Goal: Task Accomplishment & Management: Use online tool/utility

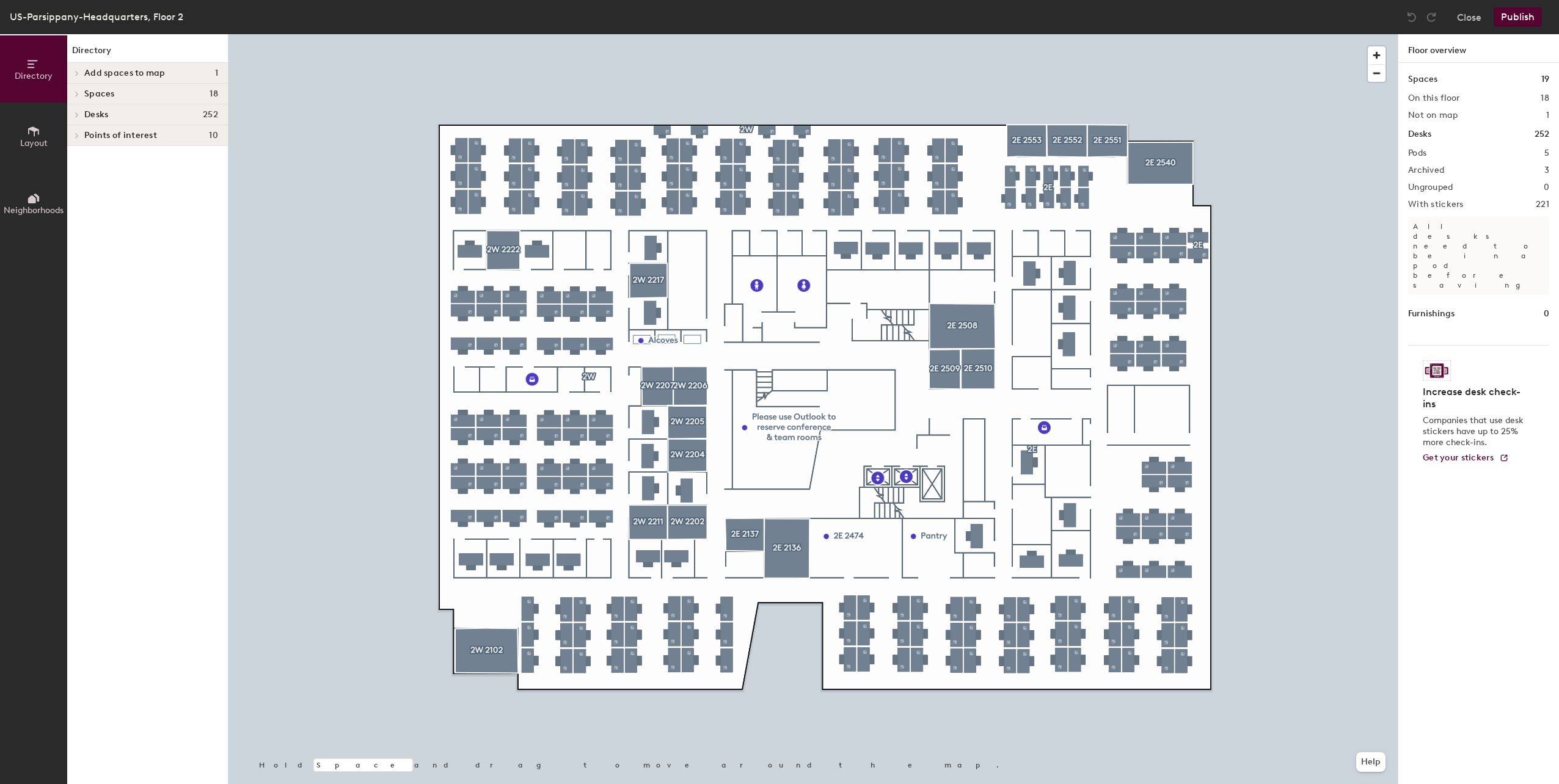
click at [1519, 19] on button "Publish" at bounding box center [1518, 17] width 48 height 19
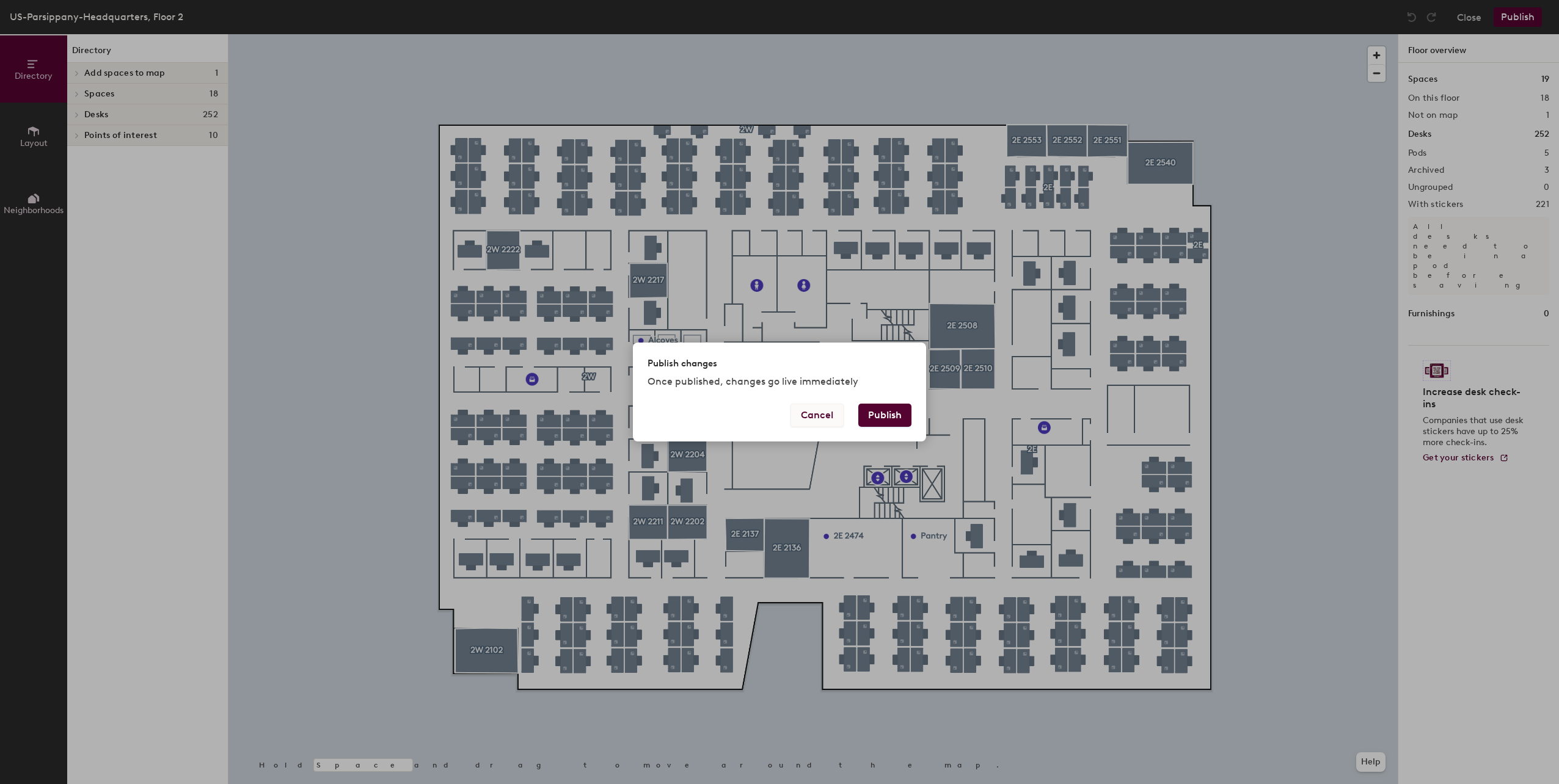
click at [823, 415] on button "Cancel" at bounding box center [817, 415] width 53 height 23
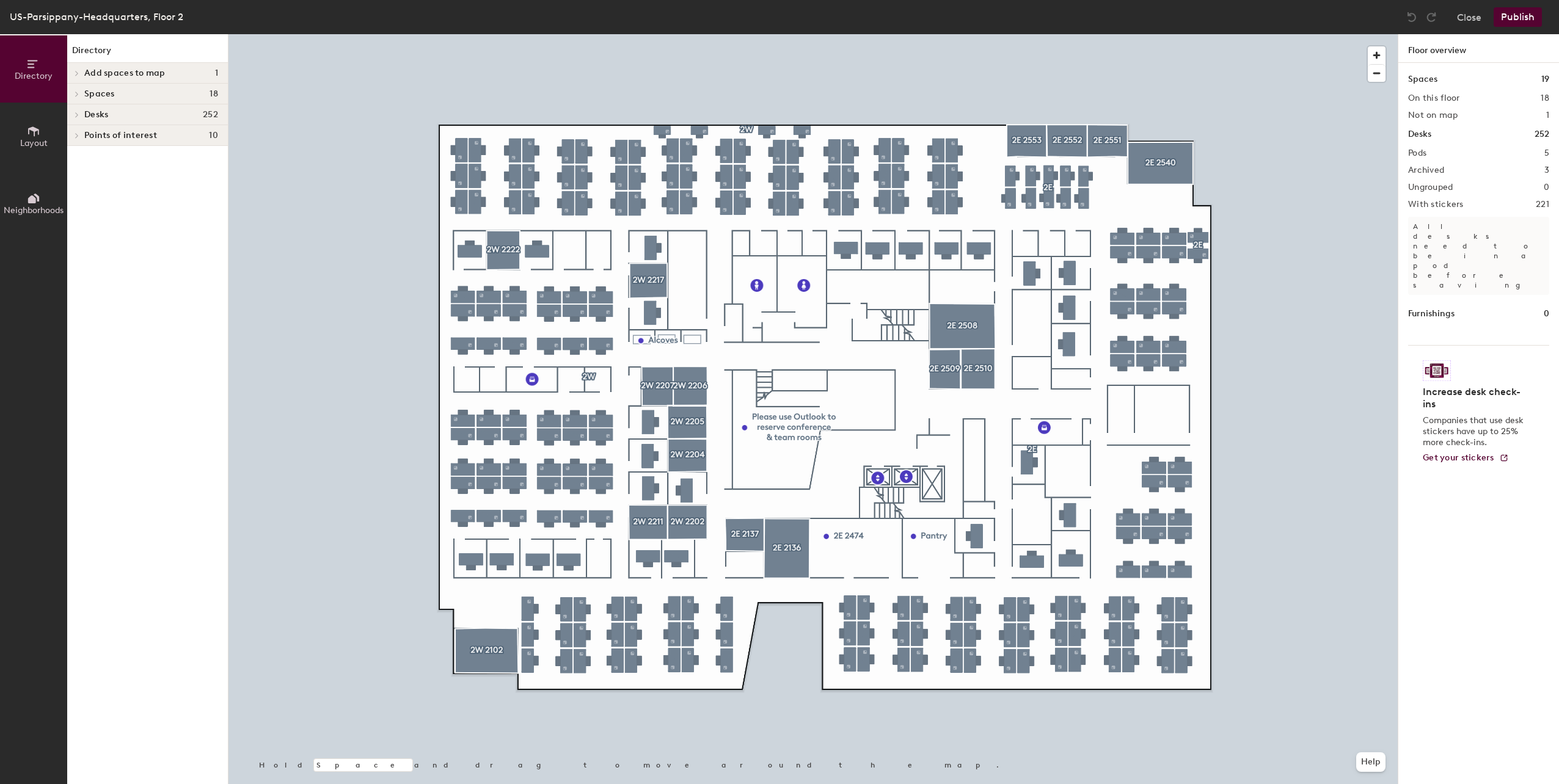
click at [1520, 11] on button "Publish" at bounding box center [1518, 17] width 48 height 19
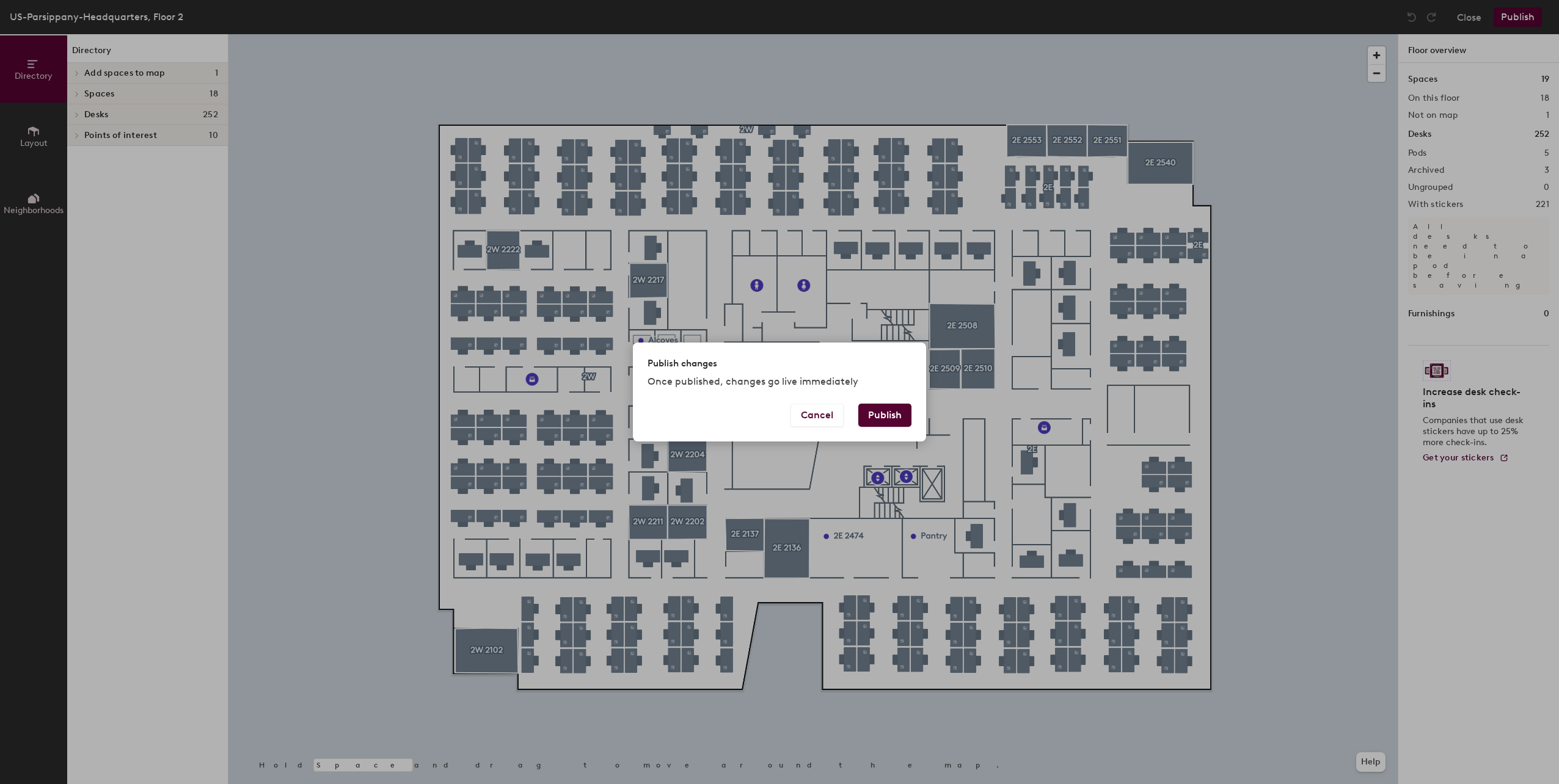
click at [894, 415] on button "Publish" at bounding box center [885, 415] width 53 height 23
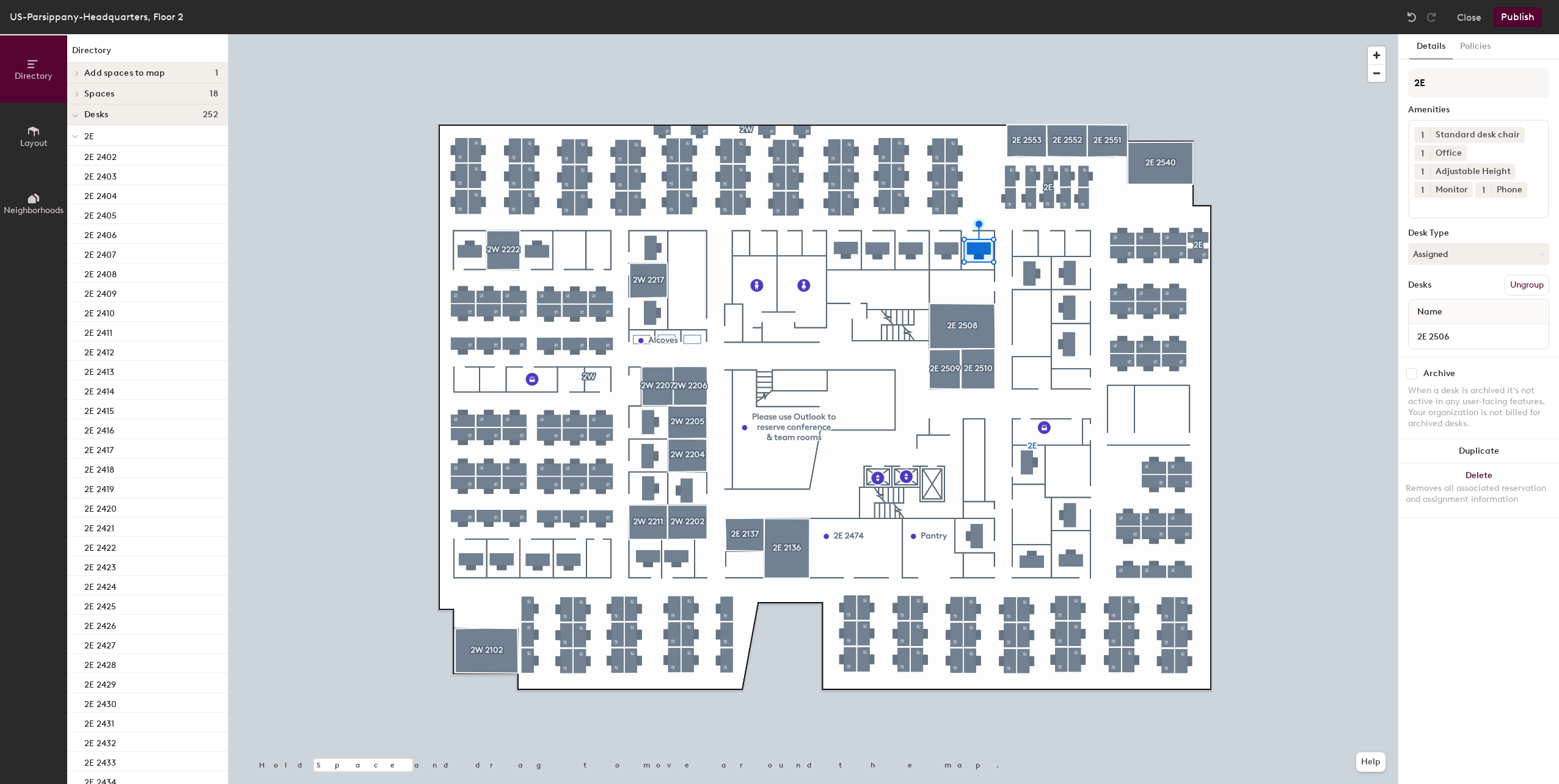
click at [1436, 308] on span "Name" at bounding box center [1429, 312] width 38 height 22
click at [1472, 46] on button "Policies" at bounding box center [1475, 46] width 46 height 25
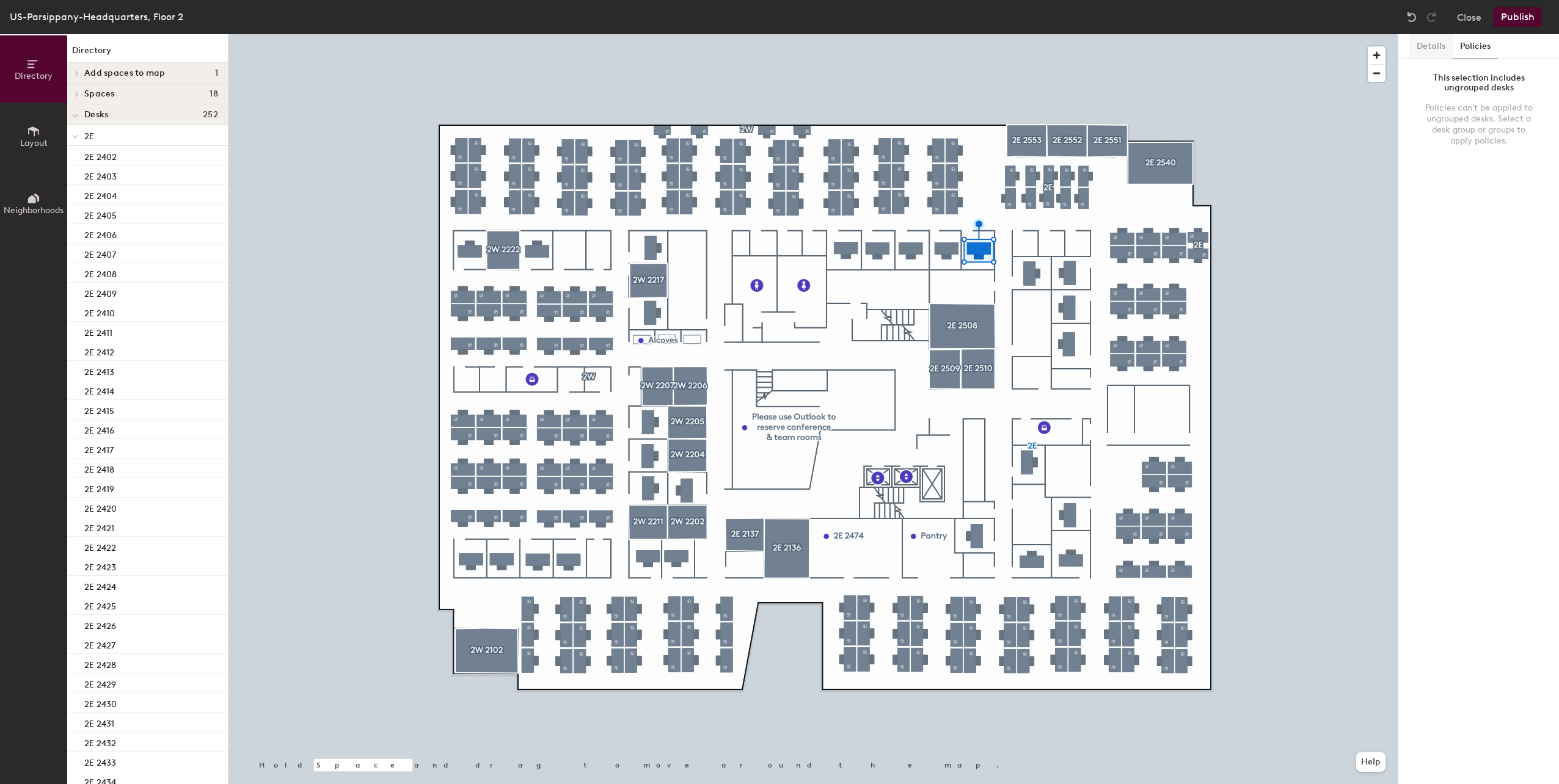
click at [1427, 46] on button "Details" at bounding box center [1431, 46] width 43 height 25
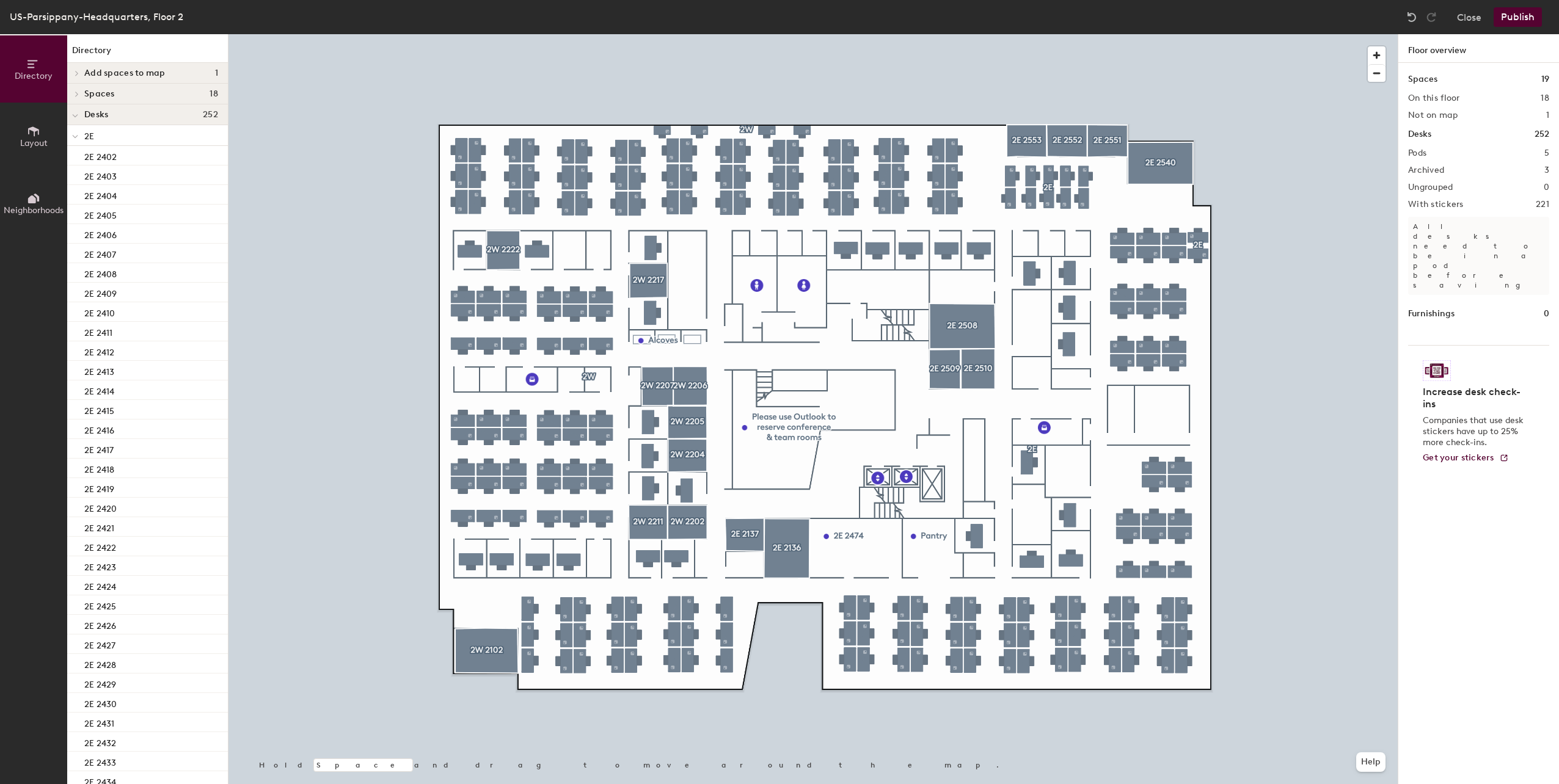
click at [1521, 14] on button "Publish" at bounding box center [1518, 17] width 48 height 19
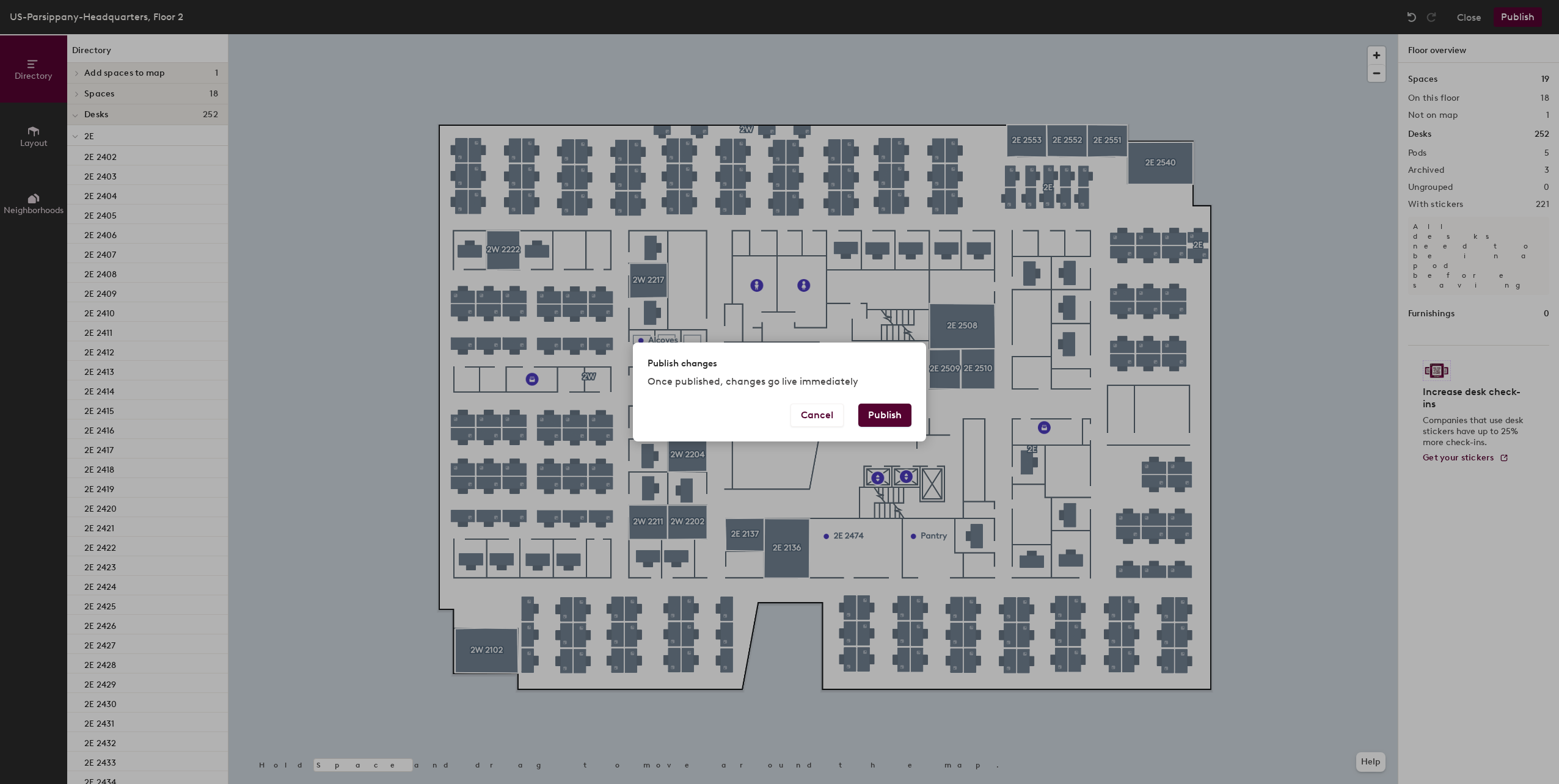
click at [895, 417] on button "Publish" at bounding box center [885, 415] width 53 height 23
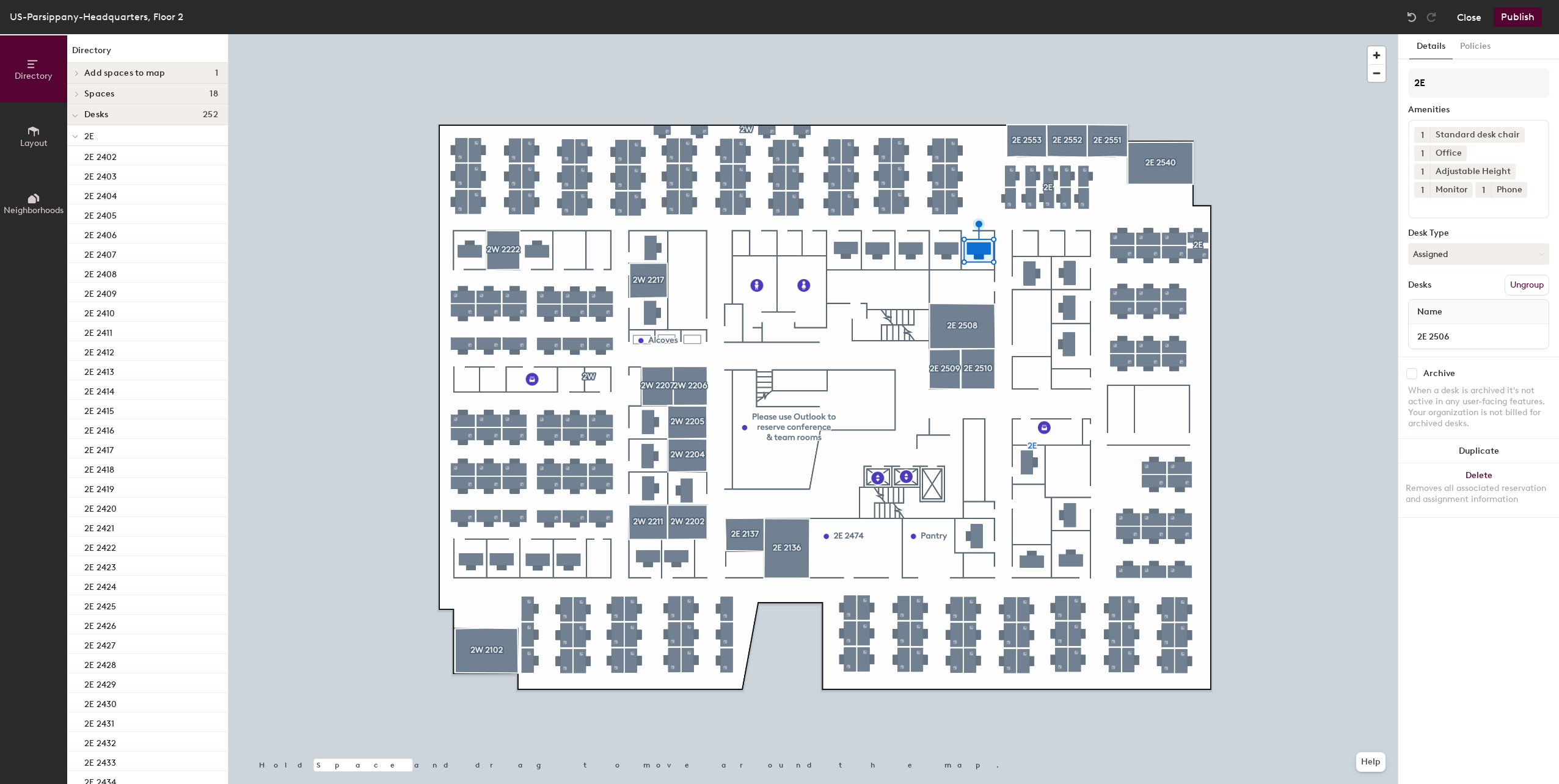
click at [1469, 21] on button "Close" at bounding box center [1469, 17] width 25 height 19
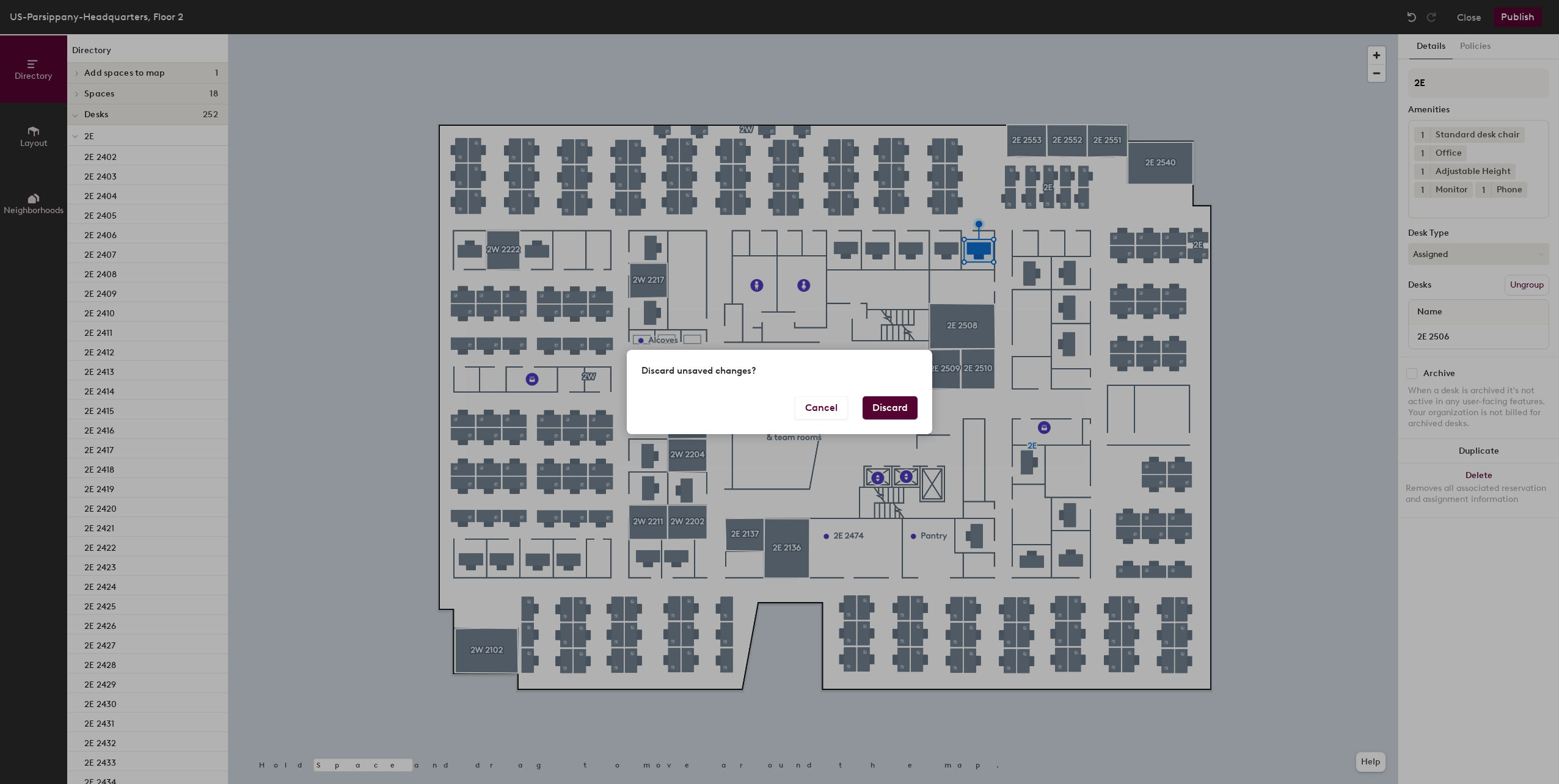
click at [890, 405] on button "Discard" at bounding box center [890, 408] width 55 height 23
